Goal: Register for event/course

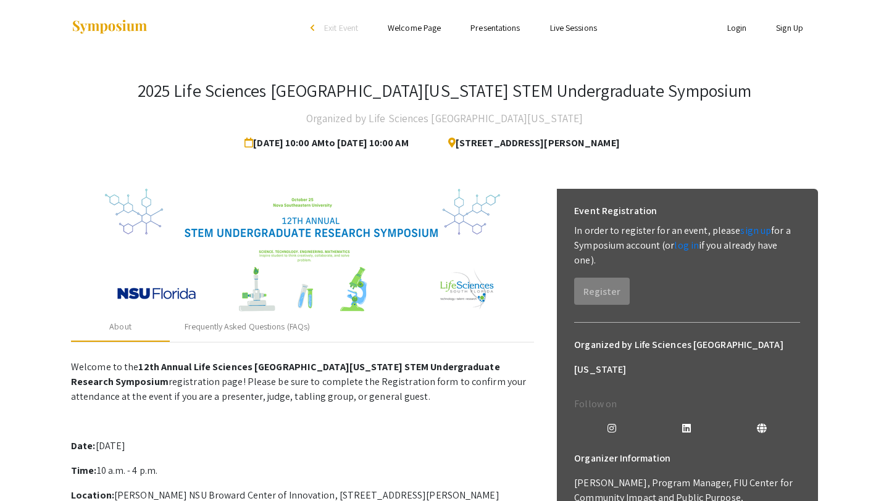
click at [789, 27] on link "Sign Up" at bounding box center [789, 27] width 27 height 11
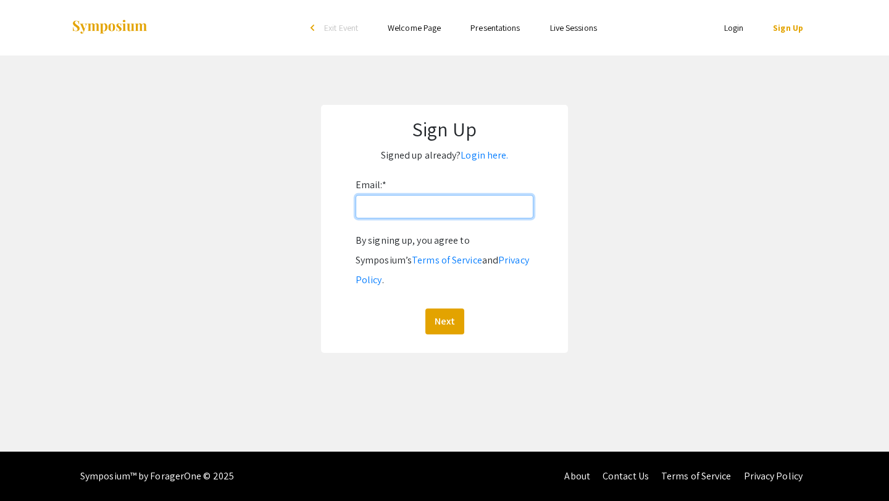
click at [491, 206] on input "Email: *" at bounding box center [444, 206] width 178 height 23
type input "[EMAIL_ADDRESS][DOMAIN_NAME]"
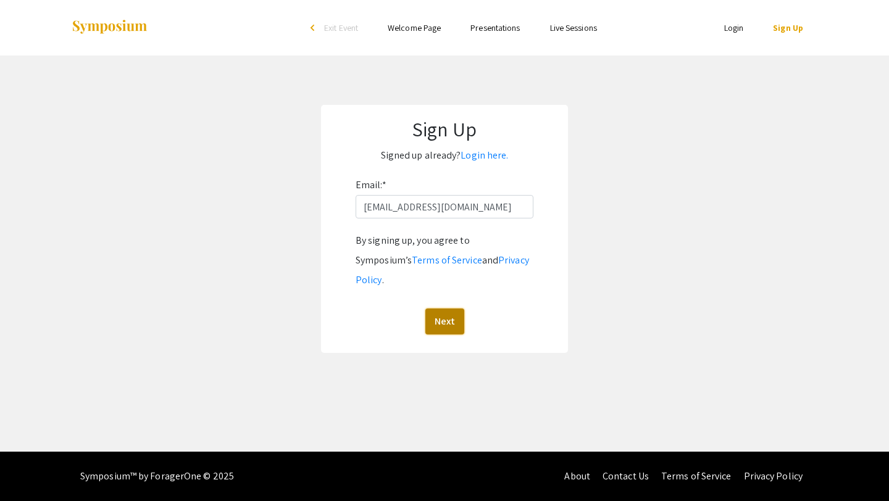
click at [438, 309] on button "Next" at bounding box center [444, 322] width 39 height 26
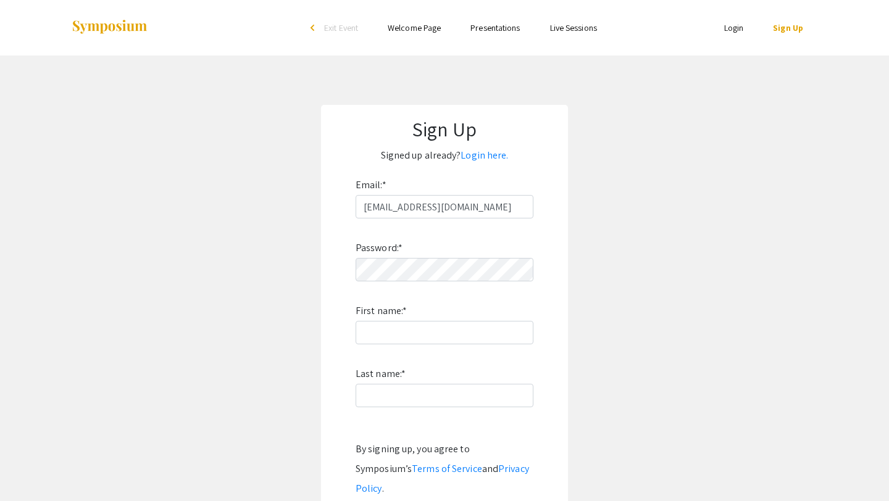
click at [427, 285] on div "Password: * First name: * Last name: * By signing up, you agree to Symposium’s …" at bounding box center [444, 380] width 178 height 325
type input "Taruni"
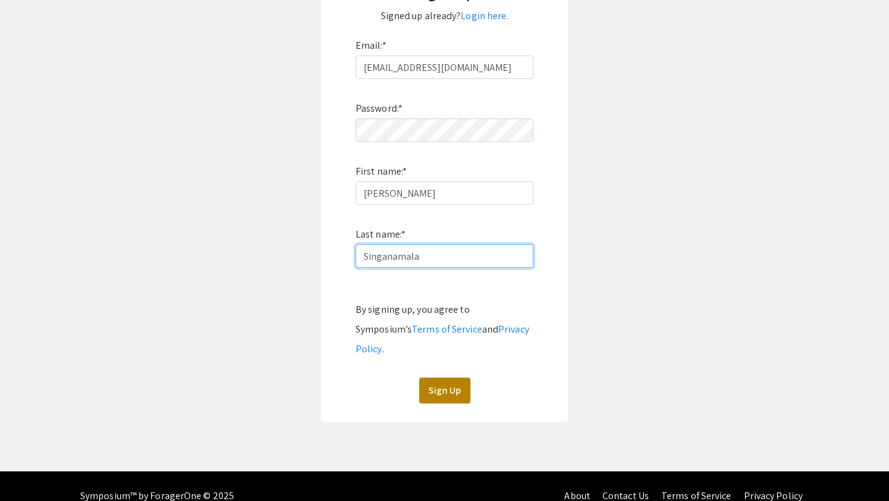
type input "Singanamala"
click at [459, 378] on button "Sign Up" at bounding box center [444, 391] width 51 height 26
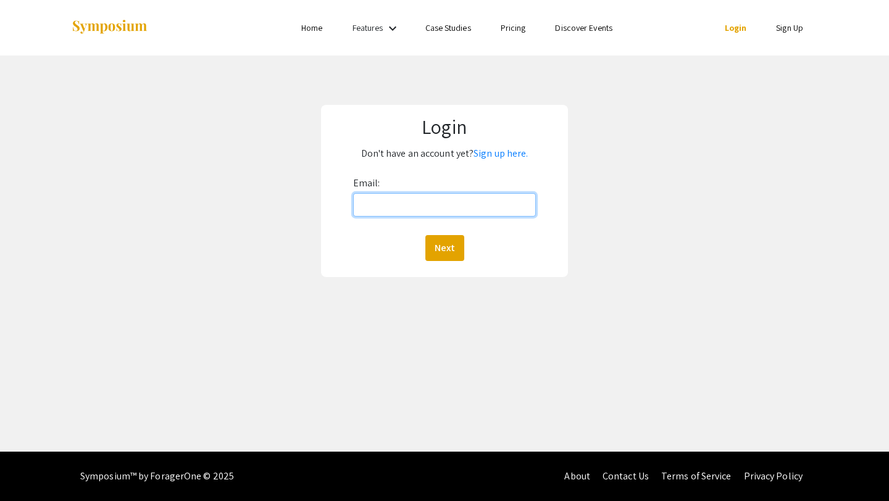
click at [398, 206] on input "Email:" at bounding box center [444, 204] width 183 height 23
click at [416, 211] on input "Email:" at bounding box center [444, 204] width 183 height 23
type input "[EMAIL_ADDRESS][DOMAIN_NAME]"
click at [425, 235] on button "Next" at bounding box center [444, 248] width 39 height 26
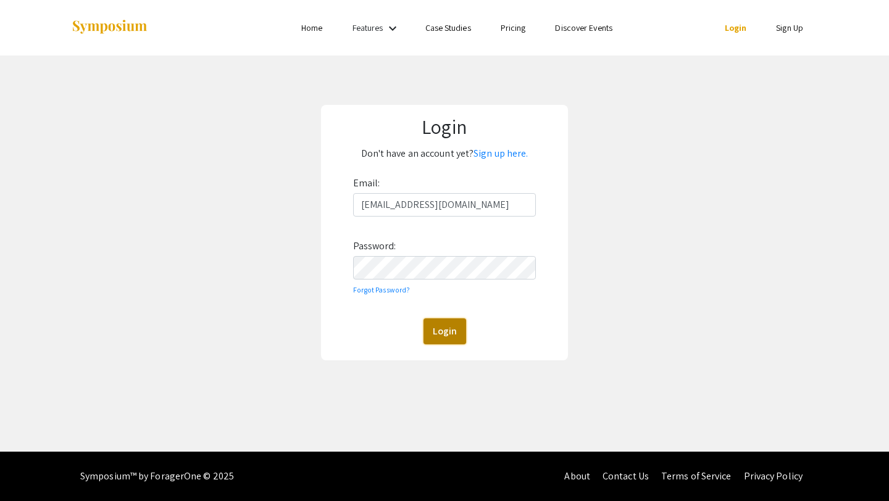
click at [452, 337] on button "Login" at bounding box center [444, 331] width 43 height 26
